Goal: Communication & Community: Answer question/provide support

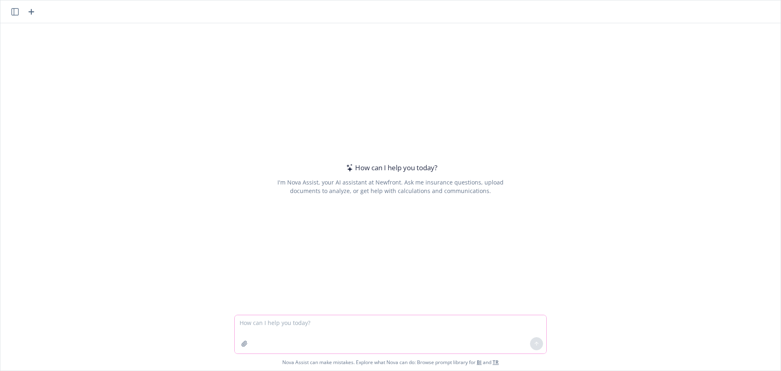
click at [255, 329] on textarea at bounding box center [391, 334] width 312 height 38
paste textarea "it’s all the same as Ease. Right now the employer needs to log in and review / …"
type textarea "please keep this simple but make sure it doesn't sounds condescending: it’s all…"
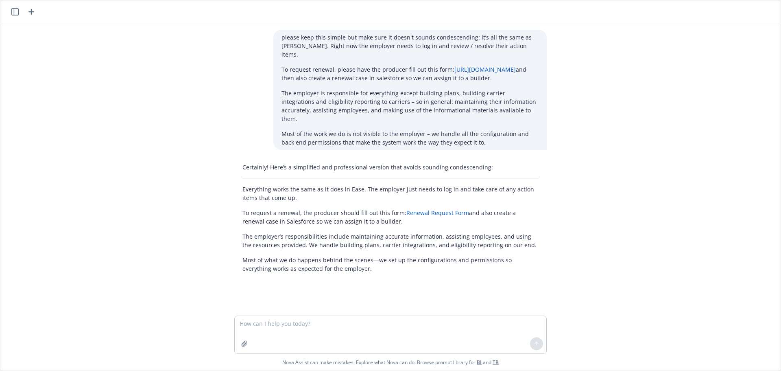
click at [347, 265] on p "Most of what we do happens behind the scenes—we set up the configurations and p…" at bounding box center [391, 264] width 296 height 17
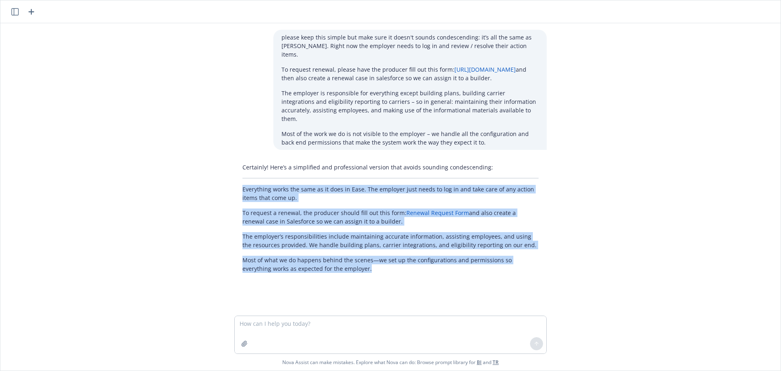
drag, startPoint x: 348, startPoint y: 267, endPoint x: 232, endPoint y: 188, distance: 140.4
click at [234, 188] on div "Certainly! Here’s a simplified and professional version that avoids sounding co…" at bounding box center [390, 218] width 313 height 116
copy div "Everything works the same as it does in Ease. The employer just needs to log in…"
